Goal: Check status: Check status

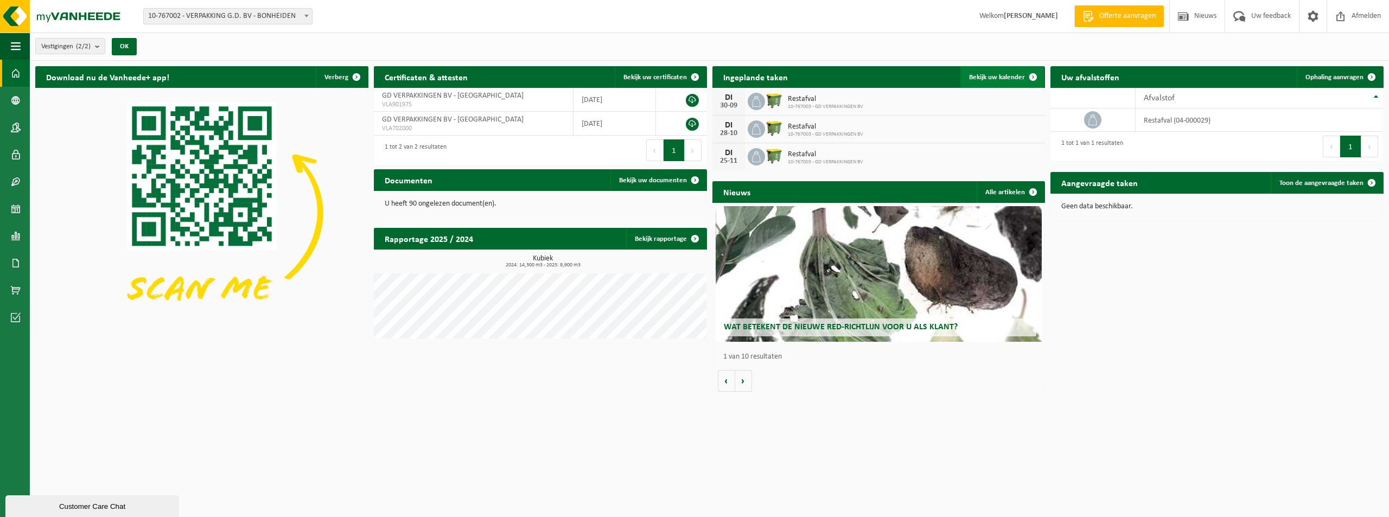
click at [1000, 74] on span "Bekijk uw kalender" at bounding box center [997, 77] width 56 height 7
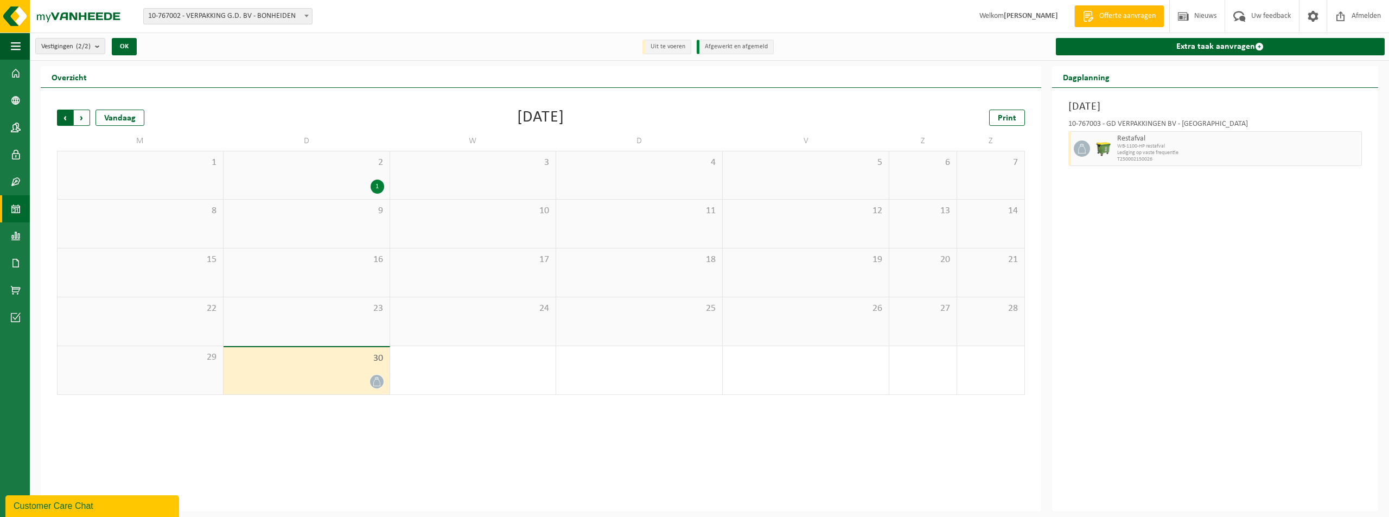
click at [80, 116] on span "Volgende" at bounding box center [82, 118] width 16 height 16
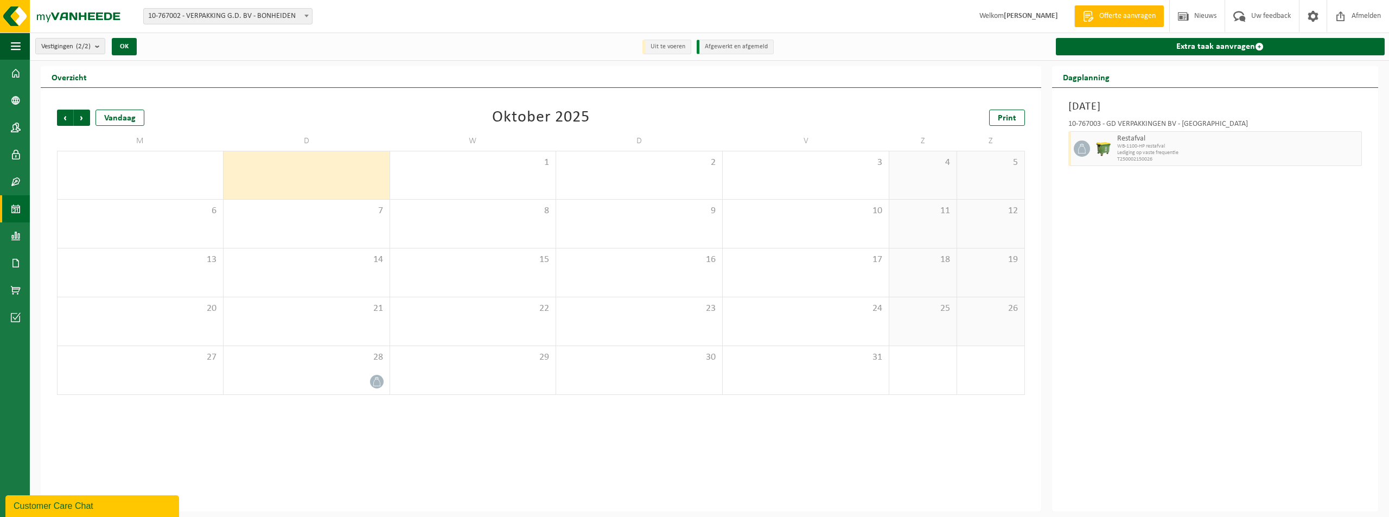
click at [80, 116] on span "Volgende" at bounding box center [82, 118] width 16 height 16
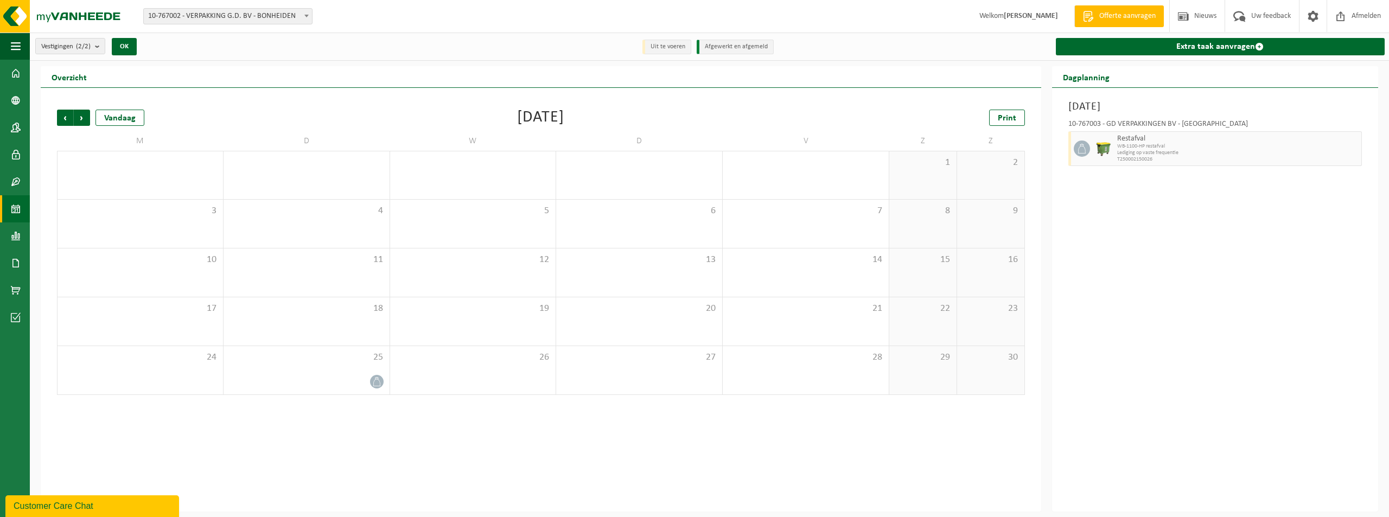
click at [80, 116] on span "Volgende" at bounding box center [82, 118] width 16 height 16
click at [66, 118] on span "Vorige" at bounding box center [65, 118] width 16 height 16
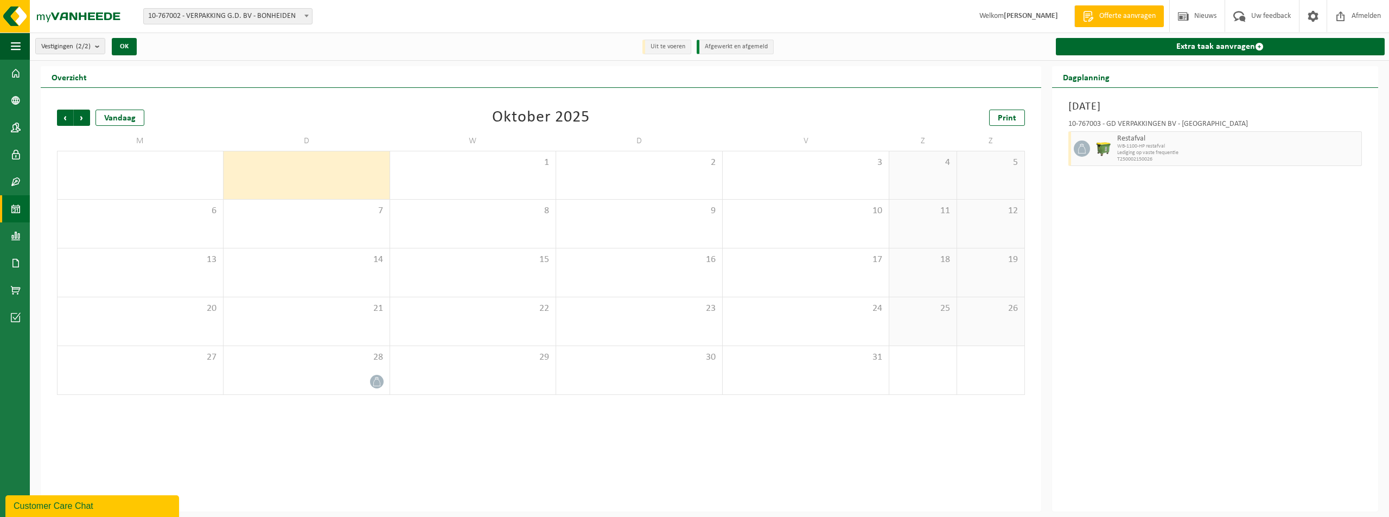
click at [66, 118] on span "Vorige" at bounding box center [65, 118] width 16 height 16
